Goal: Information Seeking & Learning: Learn about a topic

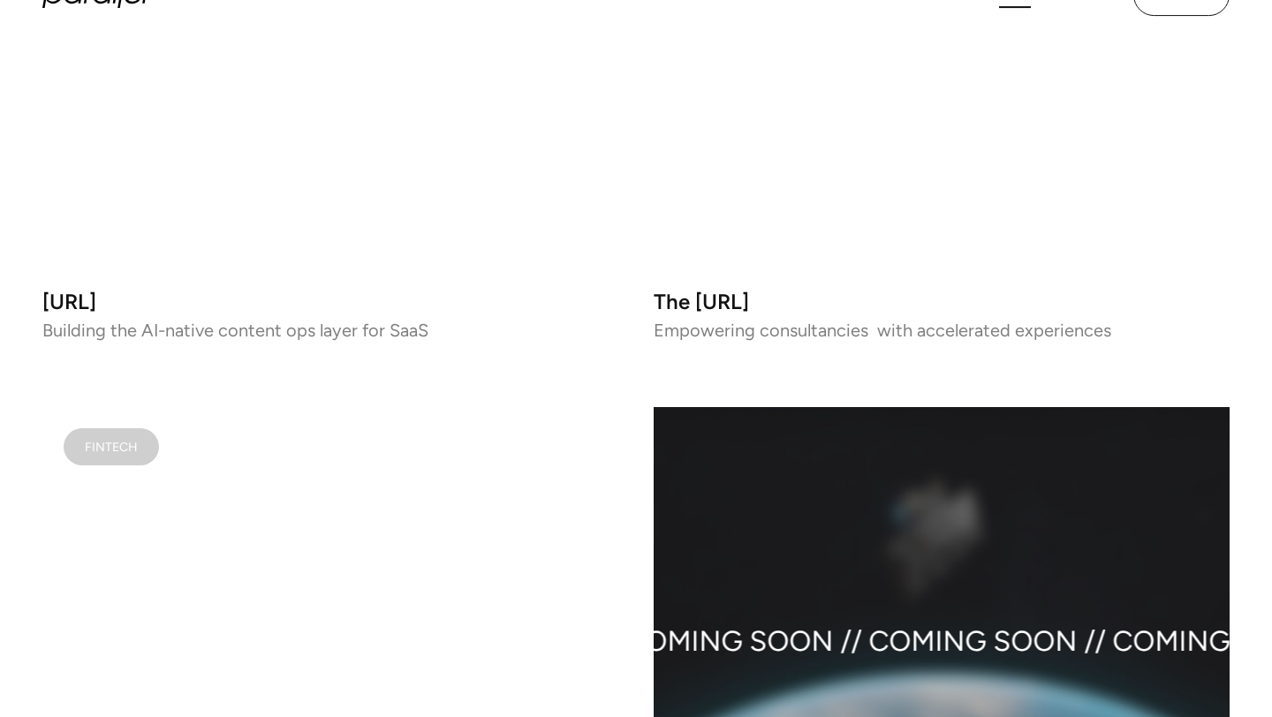
scroll to position [1286, 0]
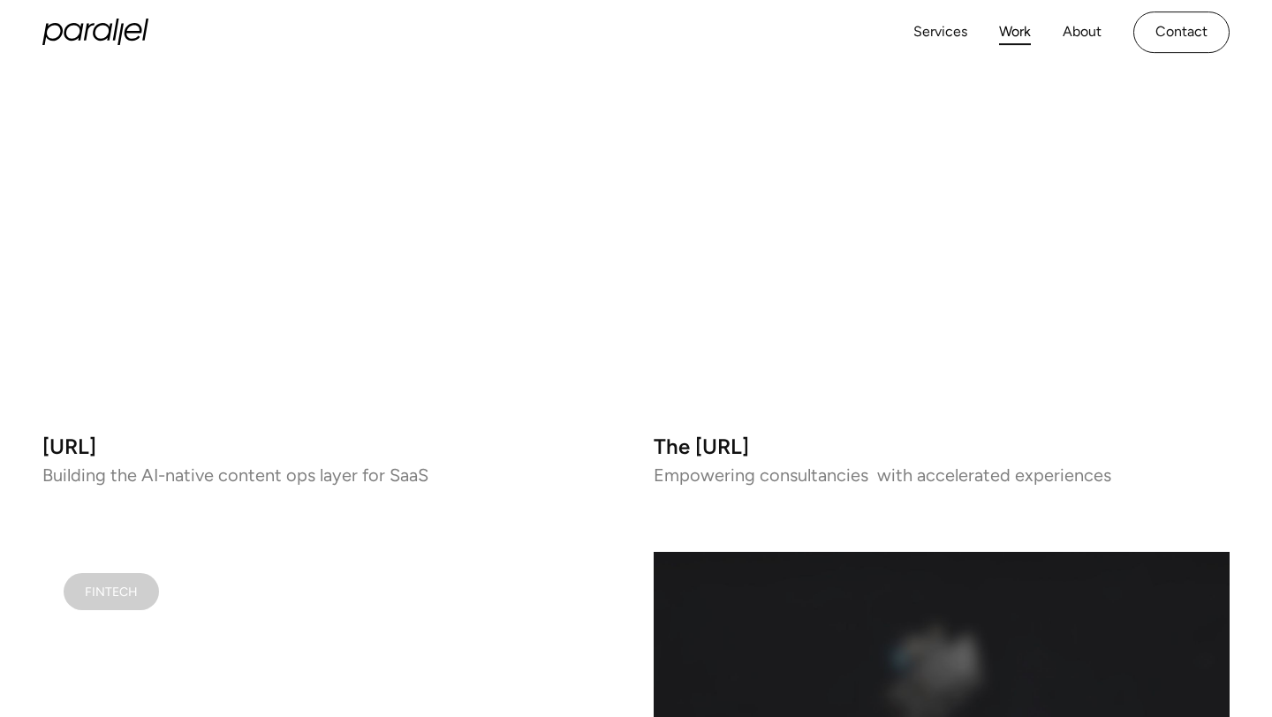
click at [382, 231] on video at bounding box center [330, 192] width 576 height 454
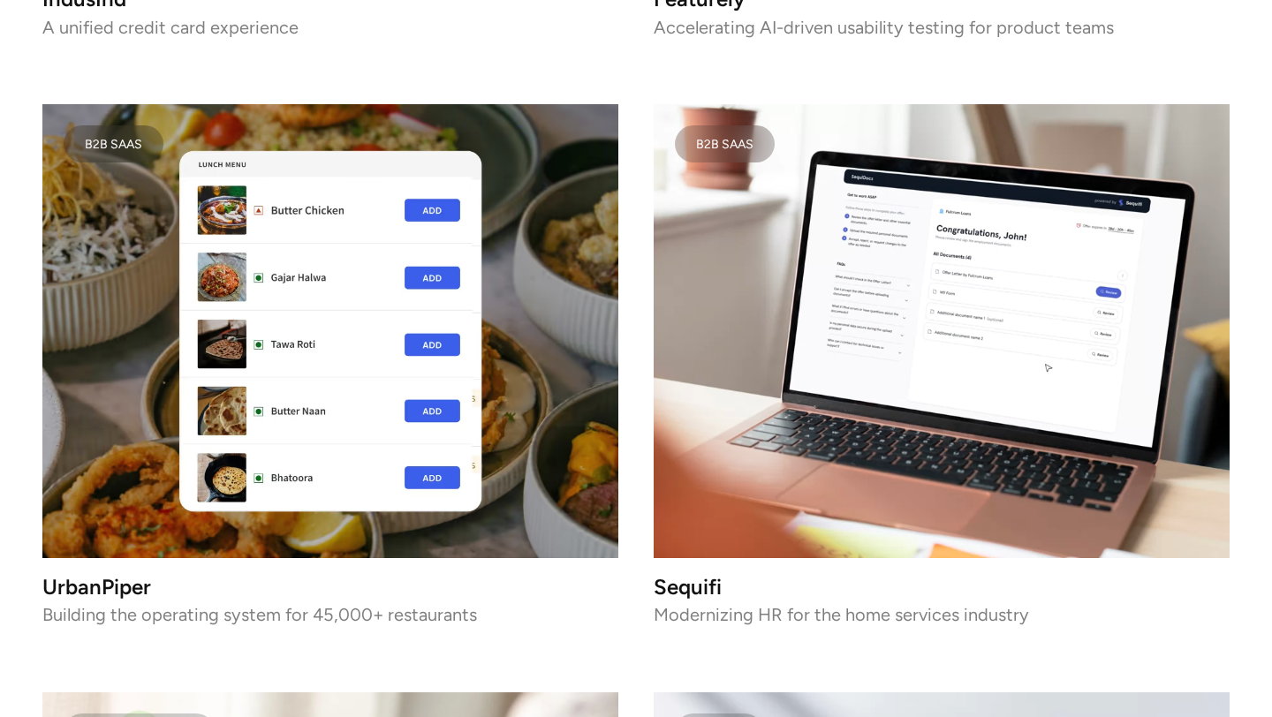
scroll to position [3622, 0]
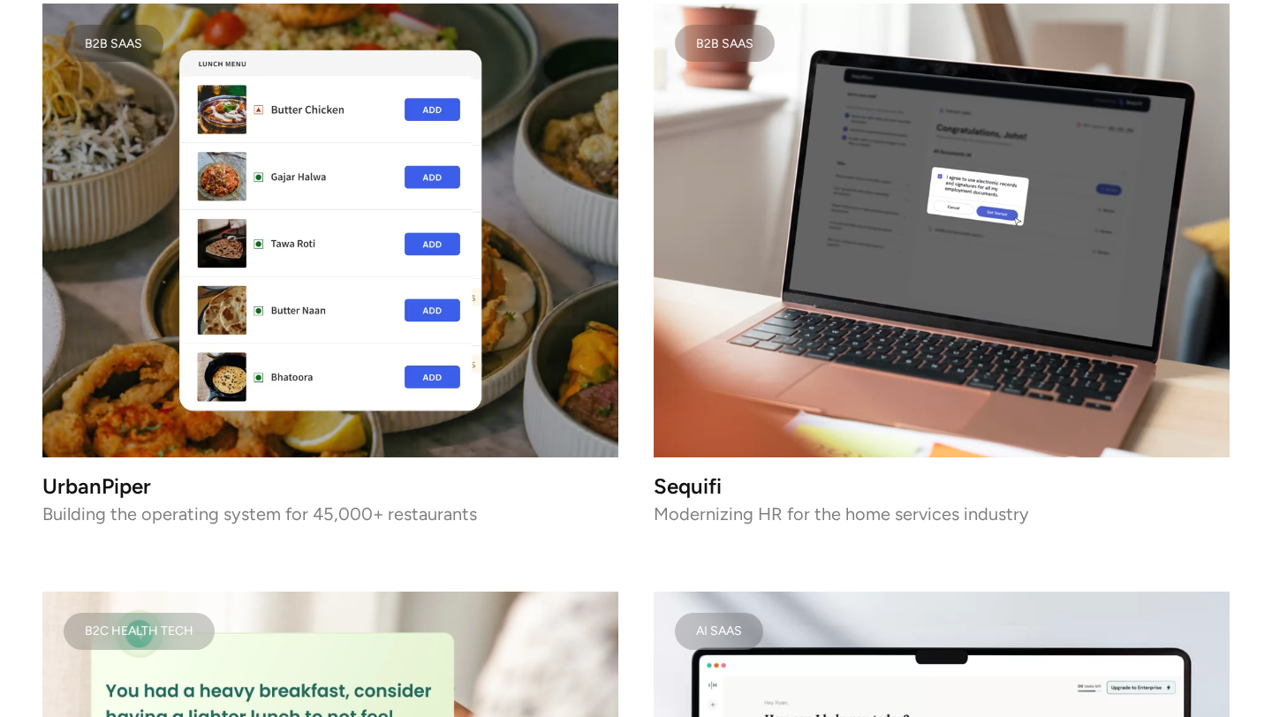
click at [317, 292] on img at bounding box center [330, 231] width 576 height 454
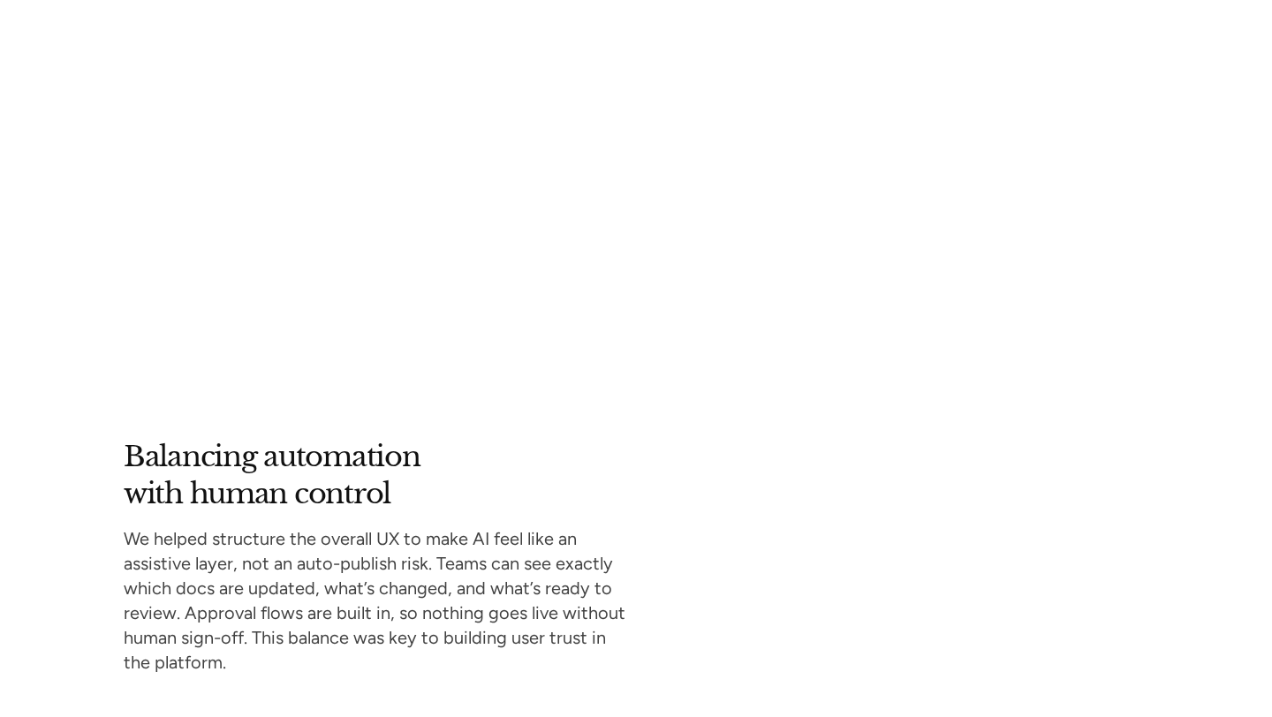
scroll to position [5144, 0]
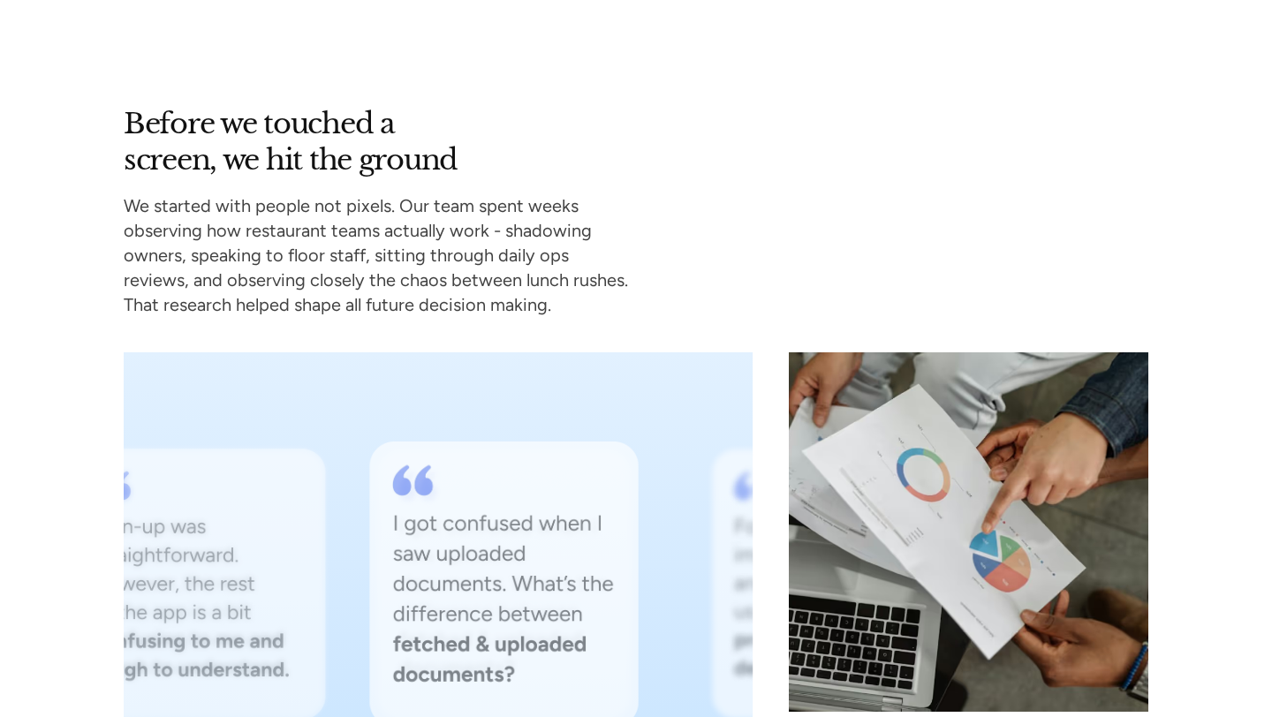
scroll to position [4705, 0]
